Goal: Task Accomplishment & Management: Use online tool/utility

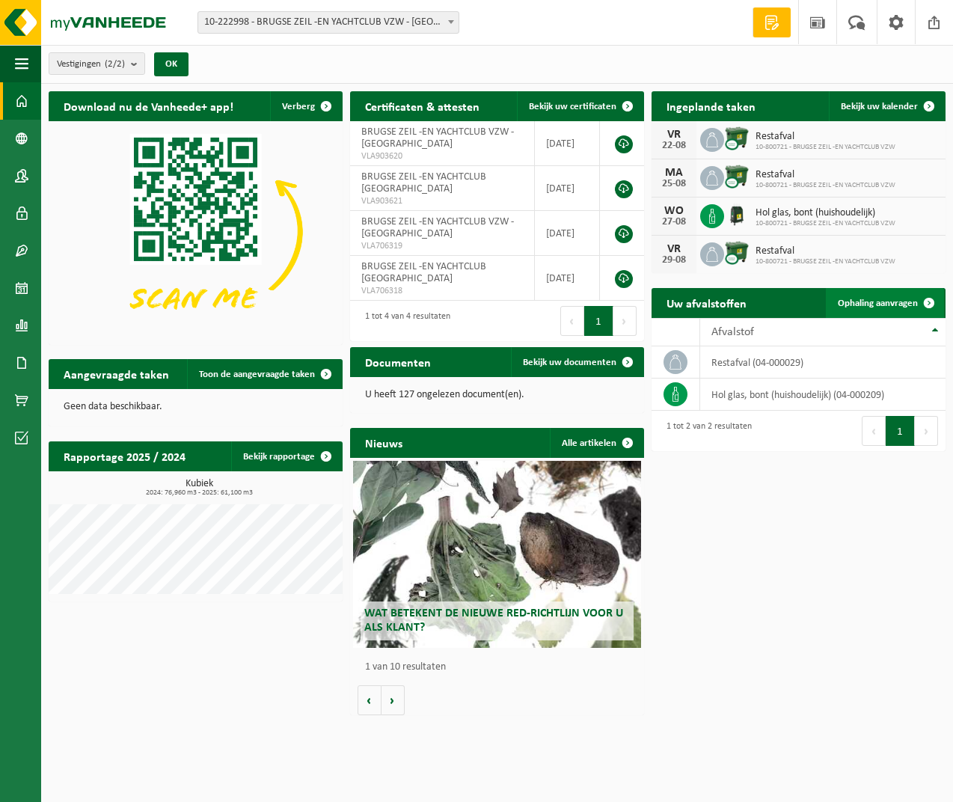
click at [929, 298] on span at bounding box center [929, 303] width 30 height 30
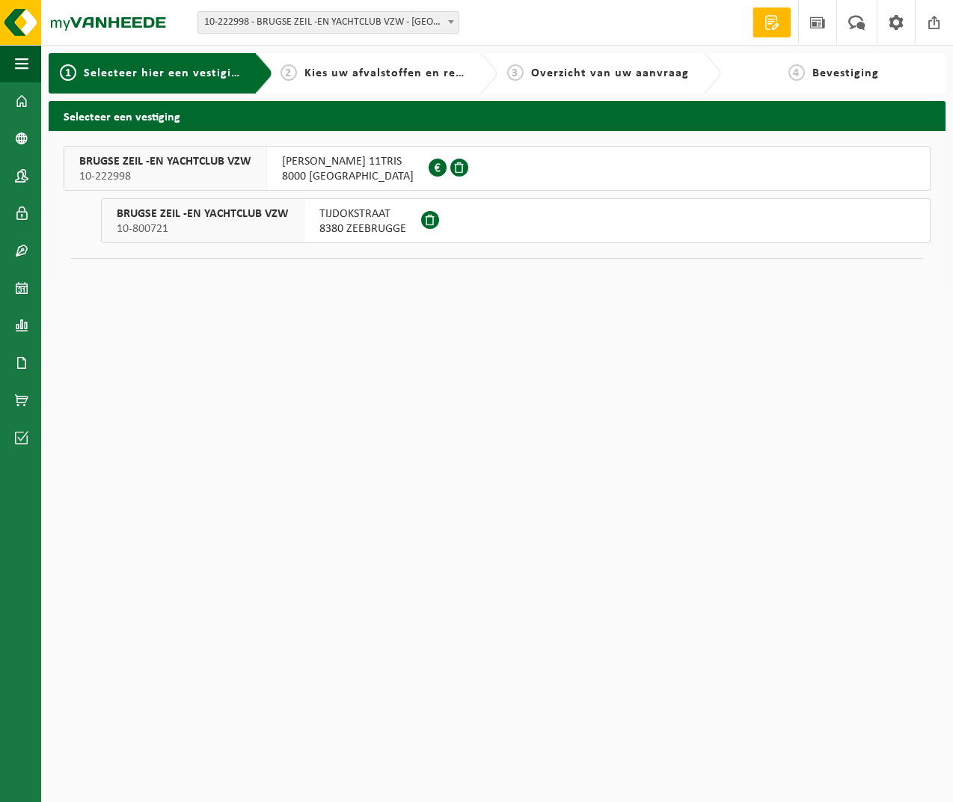
click at [302, 162] on span "LODEWIJK COISEAUKAAI 11TRIS" at bounding box center [348, 161] width 132 height 15
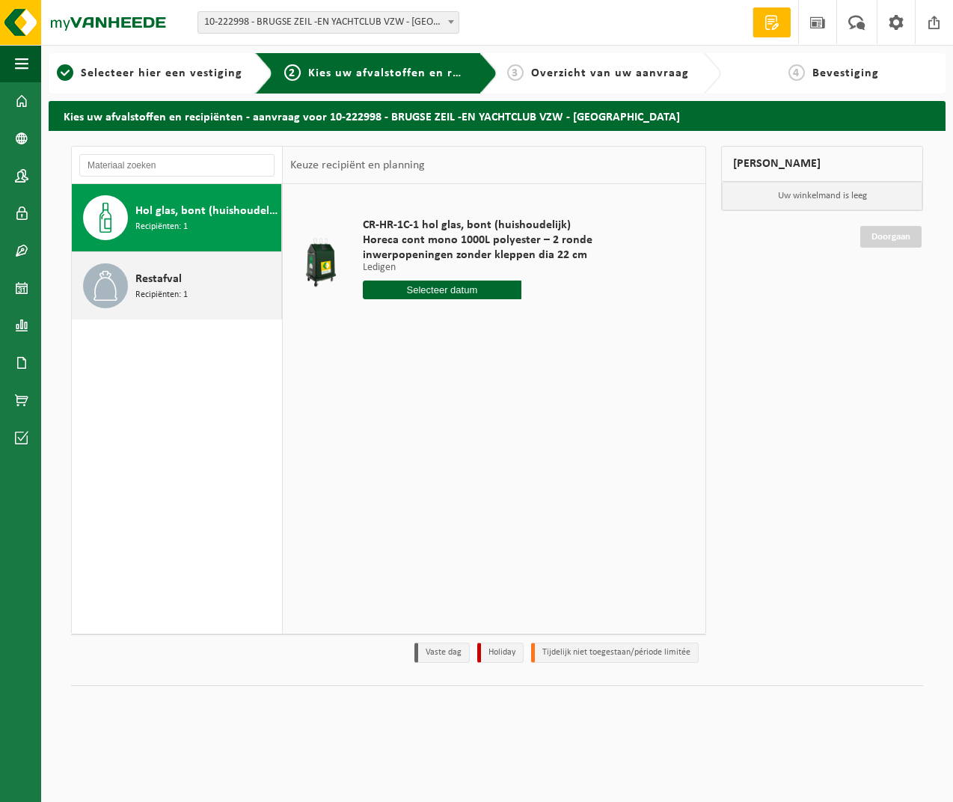
click at [122, 288] on span at bounding box center [105, 285] width 45 height 45
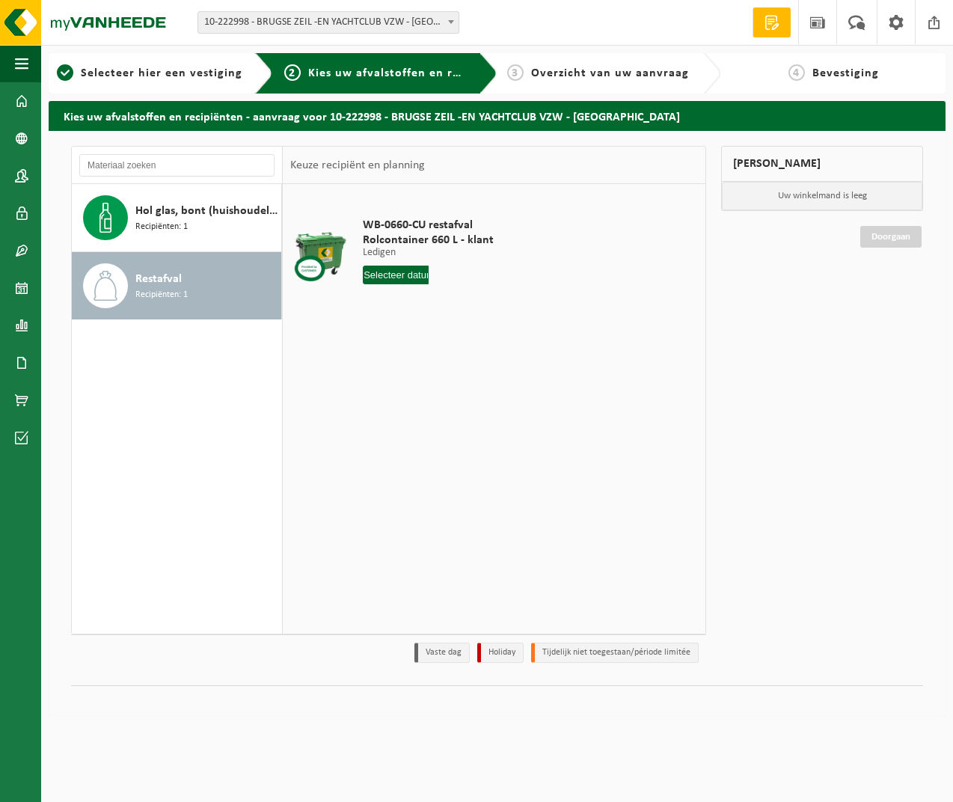
click at [399, 271] on input "text" at bounding box center [396, 274] width 66 height 19
click at [402, 454] on div "26" at bounding box center [403, 455] width 26 height 24
type input "Van 2025-08-26"
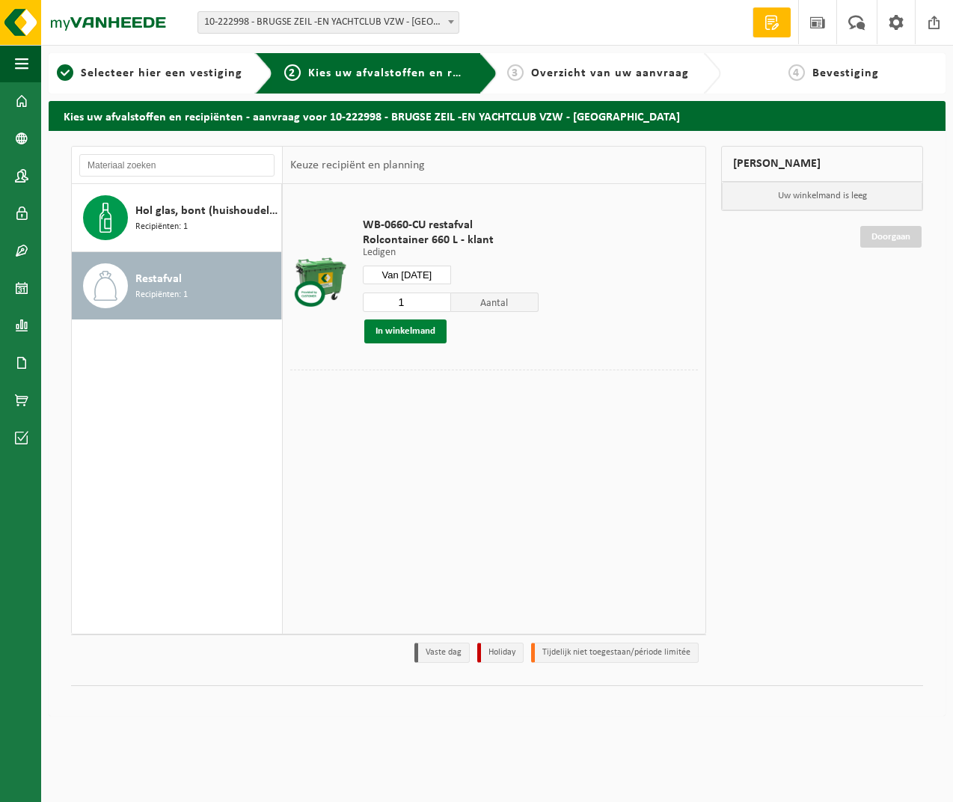
click at [420, 328] on button "In winkelmand" at bounding box center [405, 331] width 82 height 24
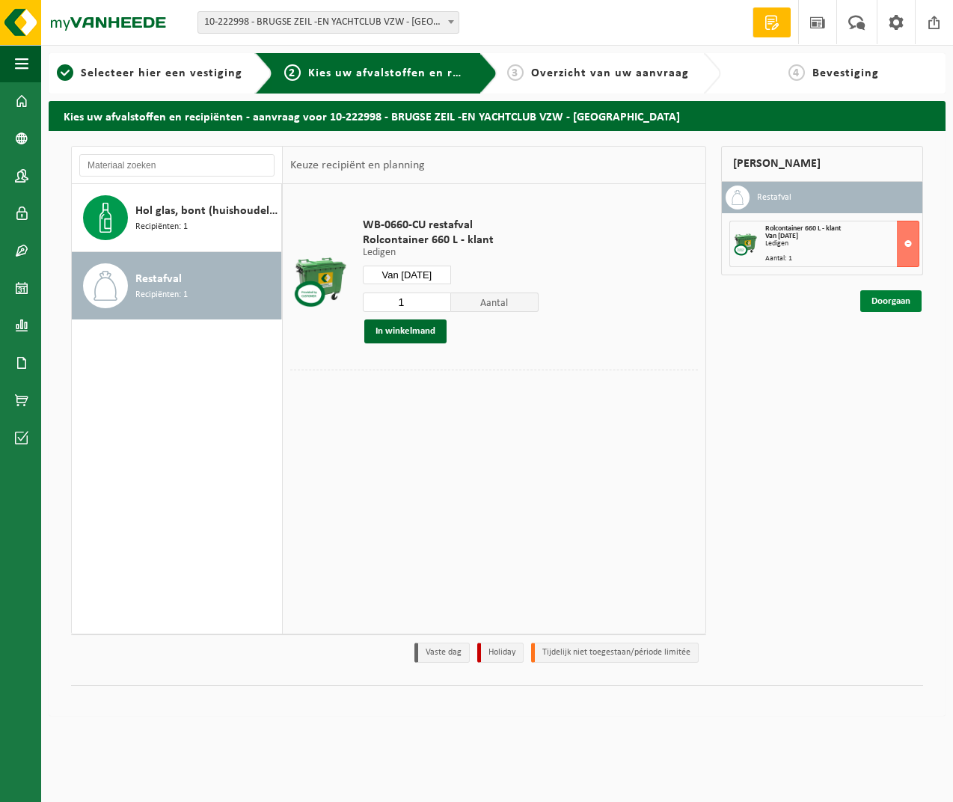
click at [875, 301] on link "Doorgaan" at bounding box center [890, 301] width 61 height 22
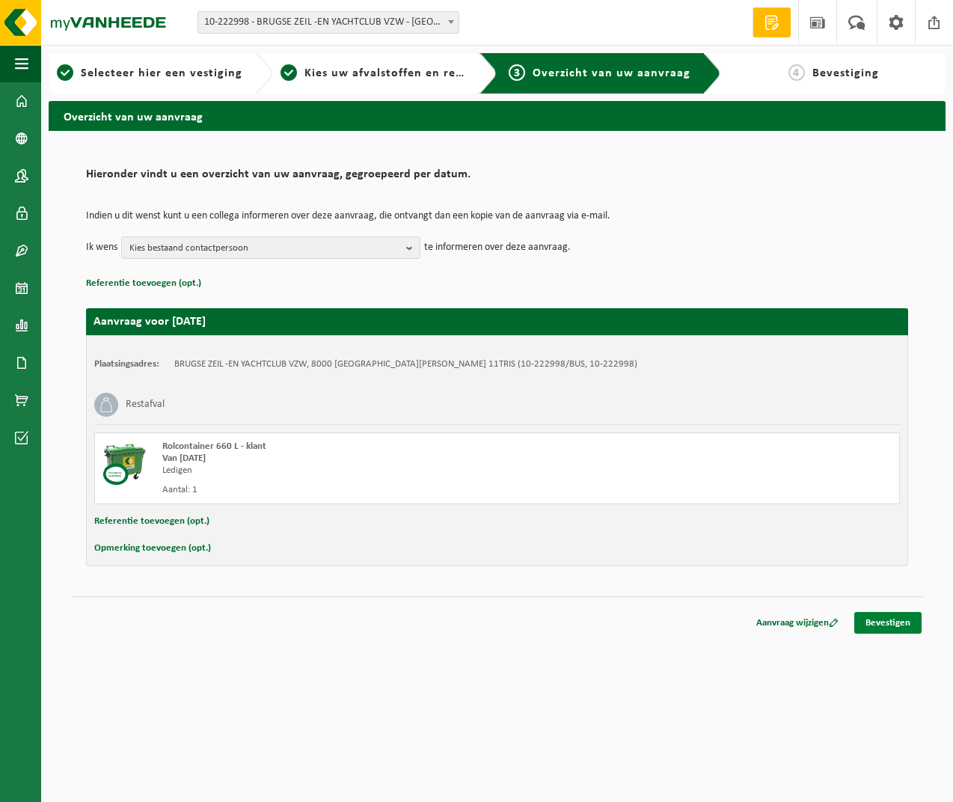
click at [897, 619] on link "Bevestigen" at bounding box center [887, 623] width 67 height 22
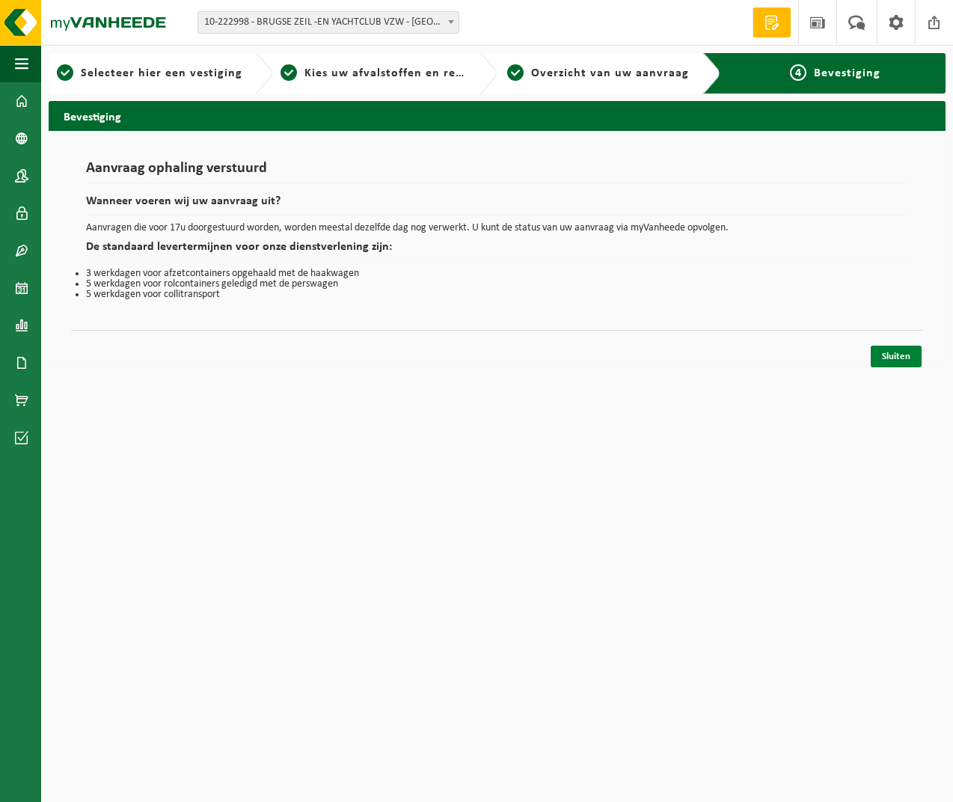
click at [898, 355] on link "Sluiten" at bounding box center [895, 356] width 51 height 22
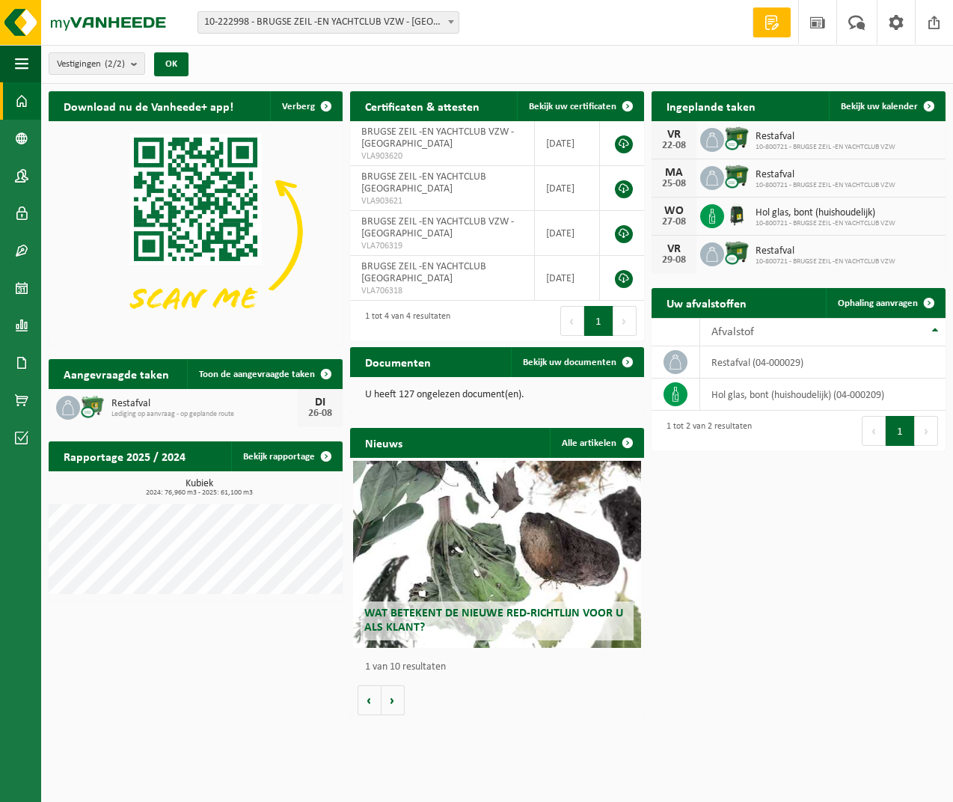
click at [797, 550] on div "Download nu de Vanheede+ app! Verberg Certificaten & attesten Bekijk uw certifi…" at bounding box center [497, 403] width 904 height 639
